Goal: Find specific page/section

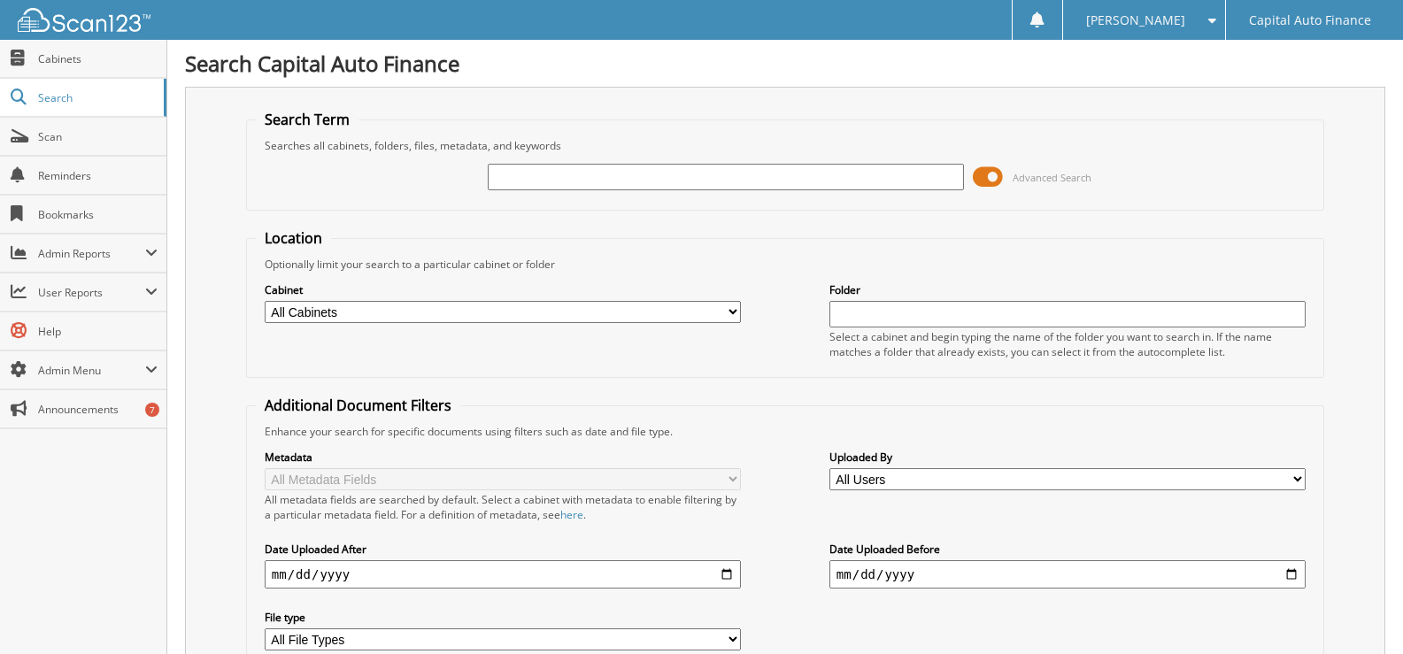
click at [994, 179] on span at bounding box center [988, 177] width 30 height 27
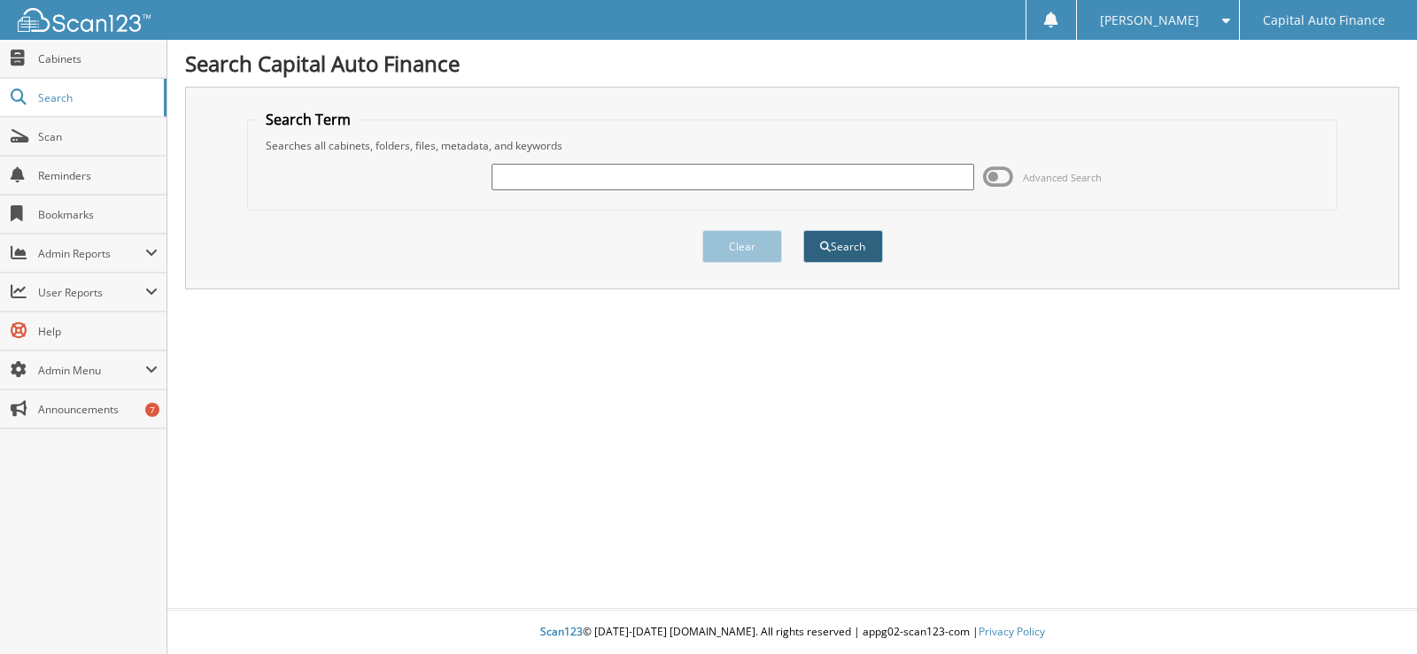
click at [828, 245] on span "submit" at bounding box center [825, 247] width 11 height 11
click at [519, 182] on input "text" at bounding box center [732, 177] width 482 height 27
type input "18398231"
click at [833, 247] on button "Search" at bounding box center [843, 246] width 80 height 33
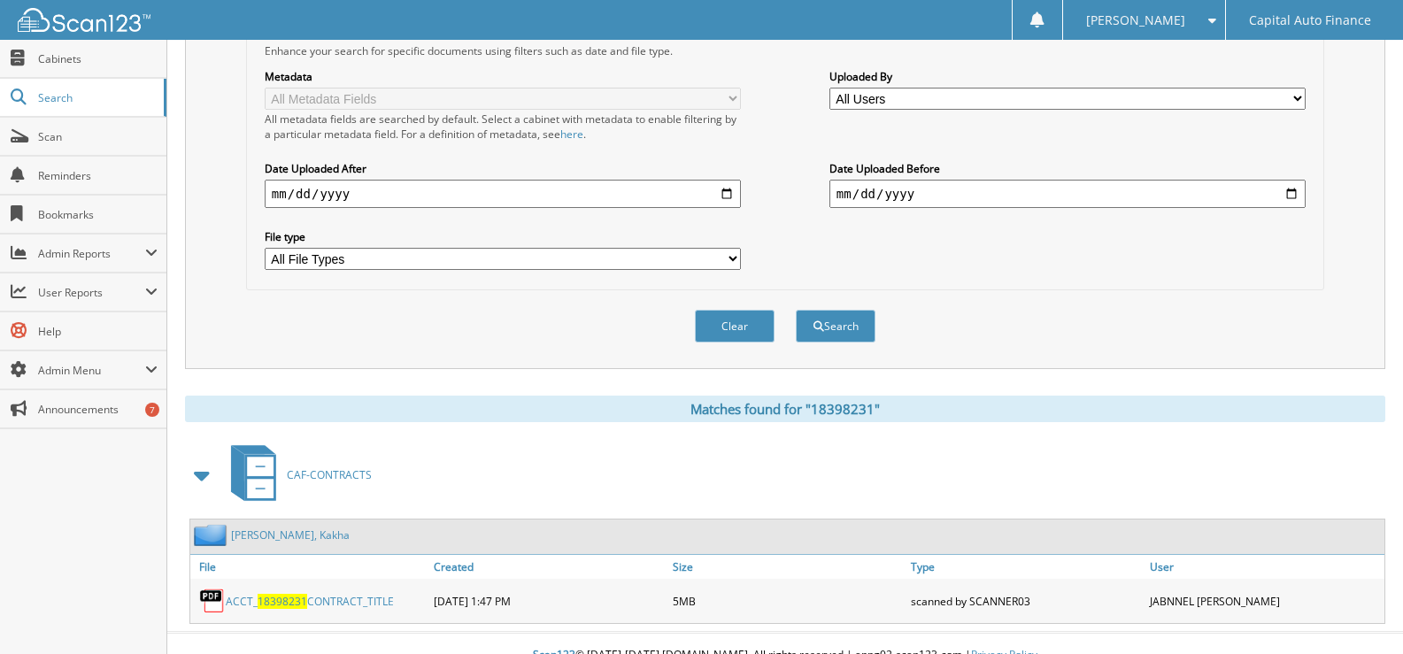
scroll to position [405, 0]
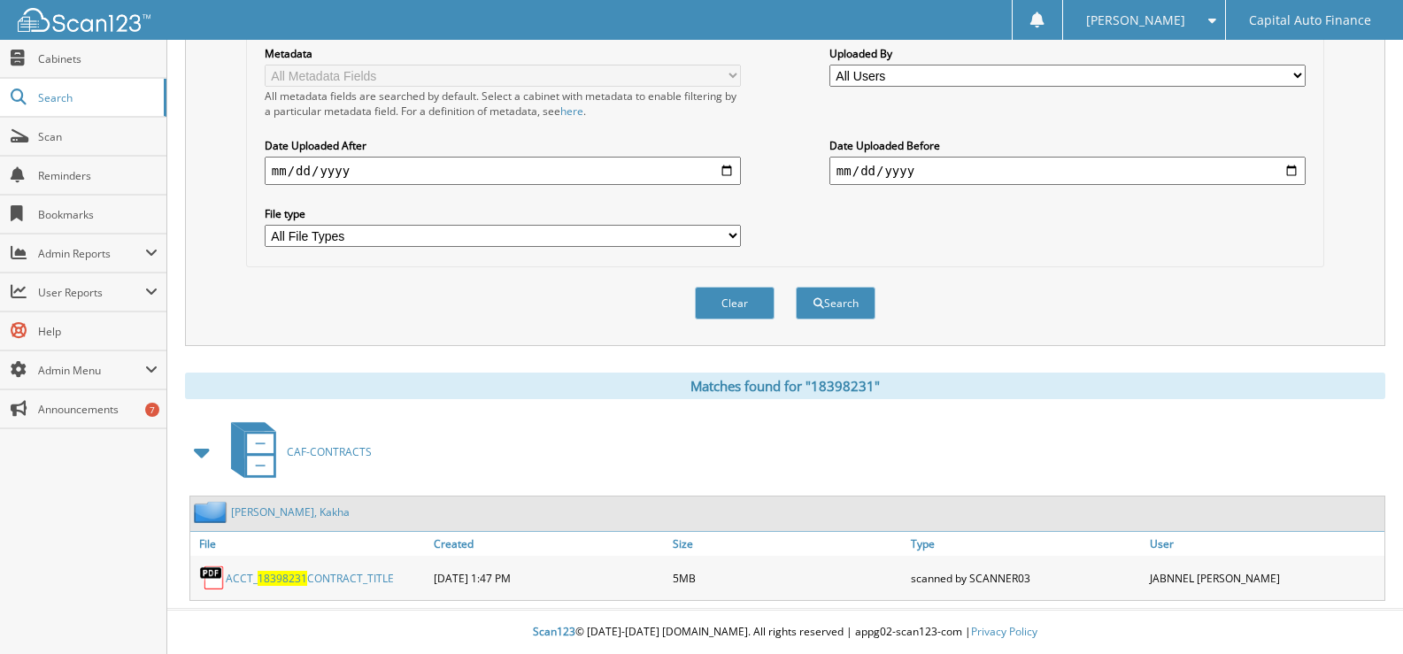
click at [330, 576] on link "ACCT_ 18398231 CONTRACT_TITLE" at bounding box center [310, 578] width 168 height 15
click at [357, 581] on link "ACCT_ 18398231 CONTRACT_TITLE" at bounding box center [310, 578] width 168 height 15
click at [320, 576] on link "ACCT_ 18398231 CONTRACT_TITLE" at bounding box center [310, 578] width 168 height 15
click at [283, 510] on link "[PERSON_NAME], Kakha" at bounding box center [290, 512] width 119 height 15
